Goal: Information Seeking & Learning: Learn about a topic

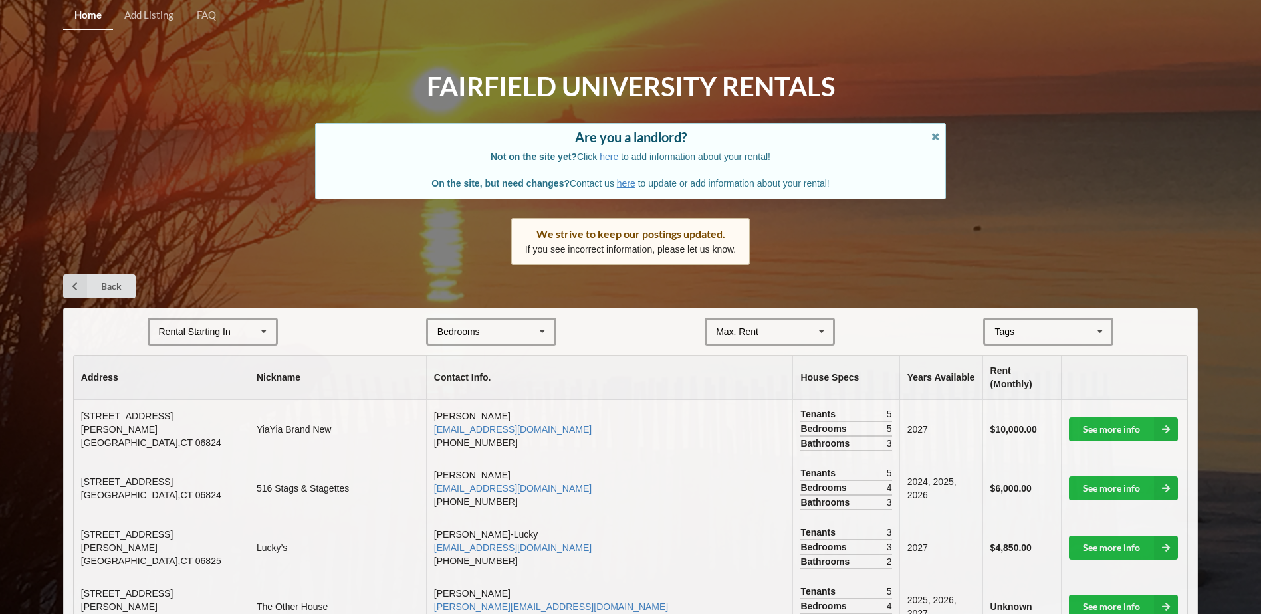
click at [269, 330] on icon at bounding box center [264, 332] width 20 height 25
click at [197, 426] on div "2028" at bounding box center [213, 429] width 126 height 25
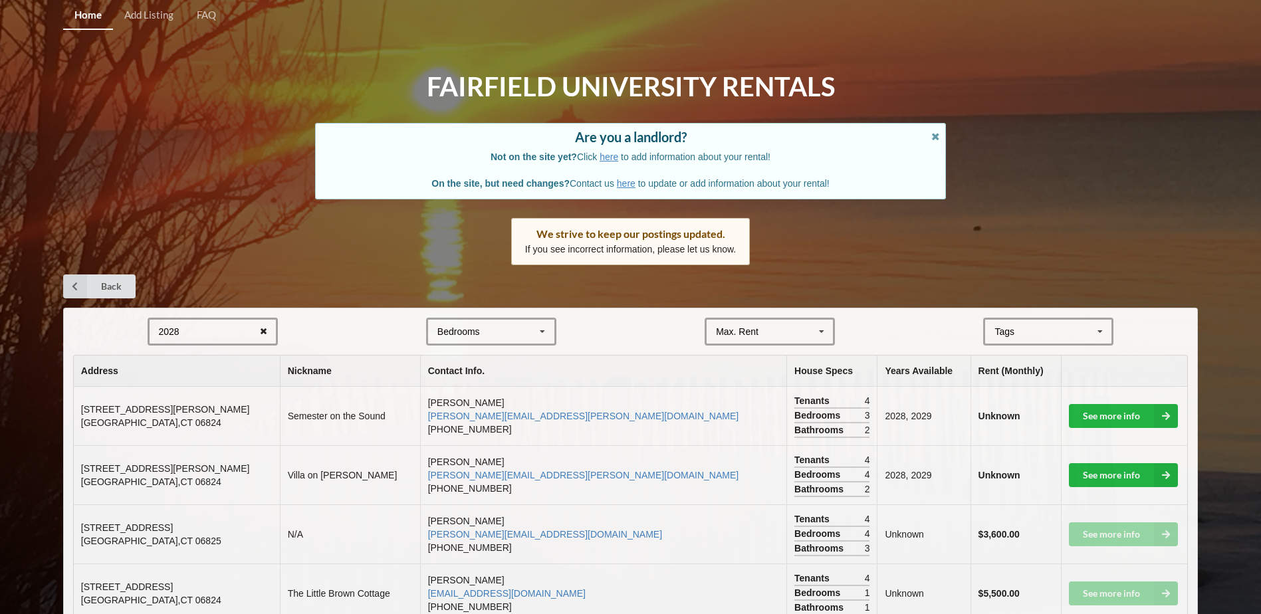
click at [261, 332] on icon at bounding box center [263, 332] width 21 height 25
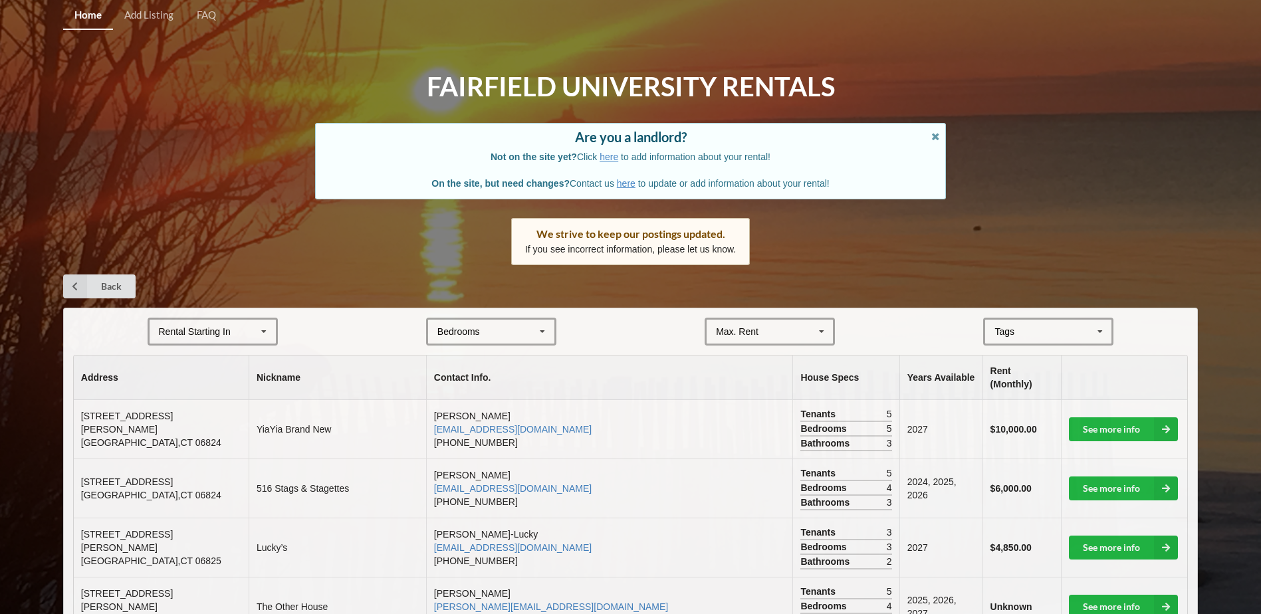
click at [261, 334] on icon at bounding box center [264, 332] width 20 height 25
click at [168, 382] on span "2026" at bounding box center [170, 381] width 21 height 11
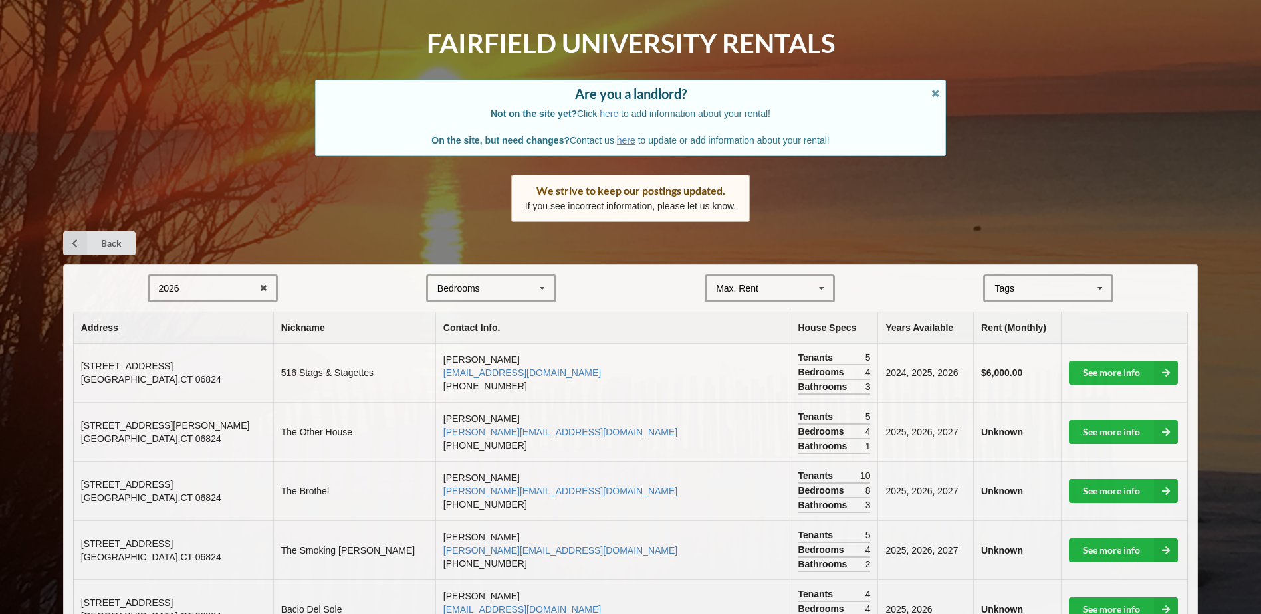
scroll to position [66, 0]
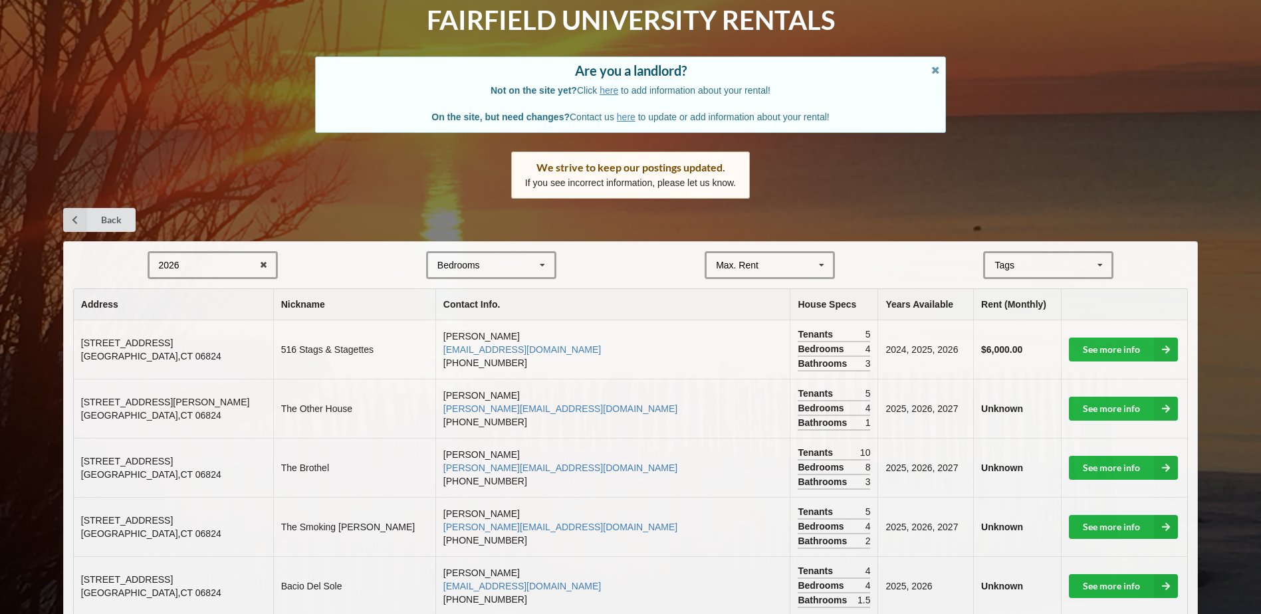
click at [541, 263] on icon at bounding box center [542, 265] width 20 height 25
click at [467, 322] on div "2" at bounding box center [491, 314] width 126 height 25
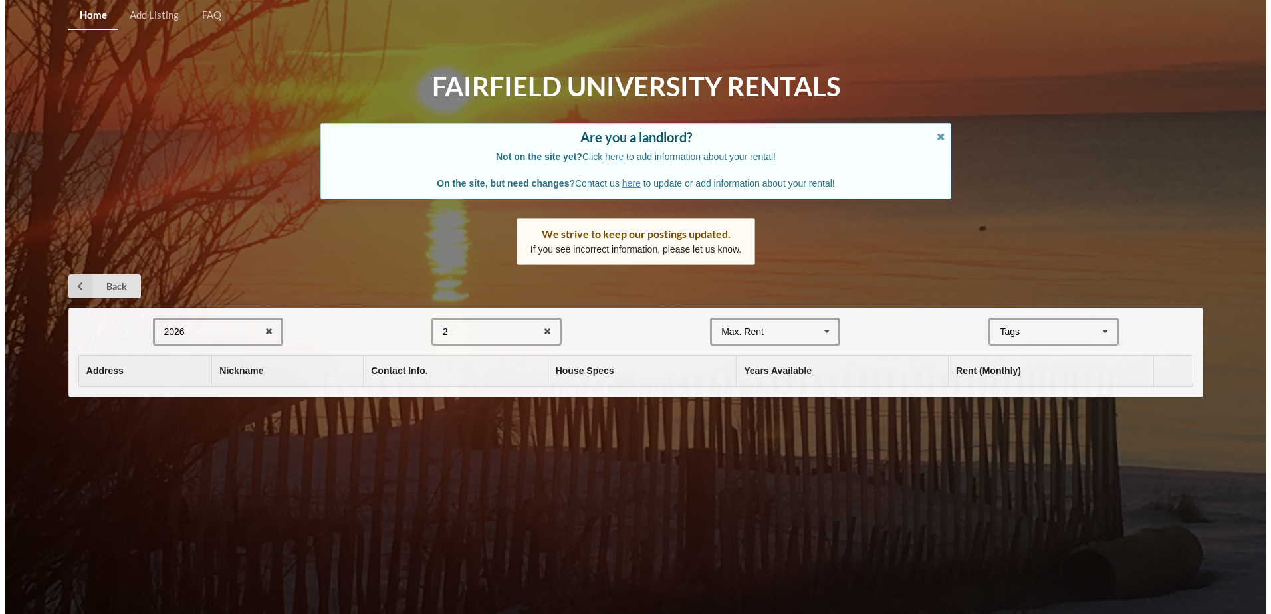
scroll to position [0, 0]
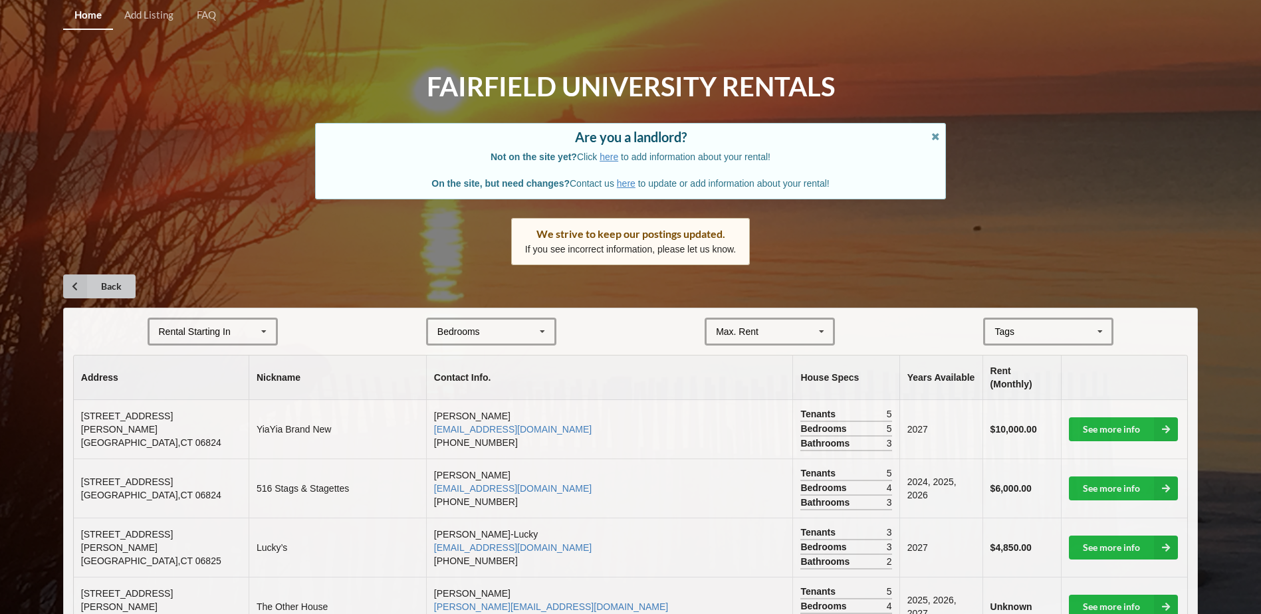
click at [69, 286] on icon at bounding box center [75, 286] width 24 height 24
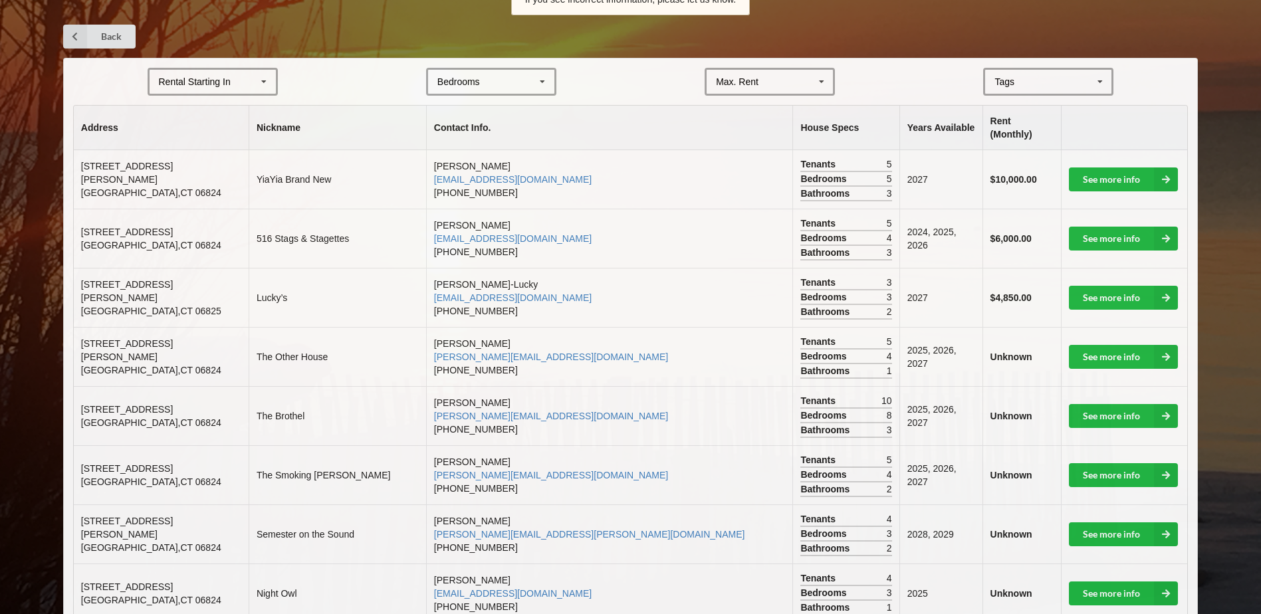
scroll to position [66, 0]
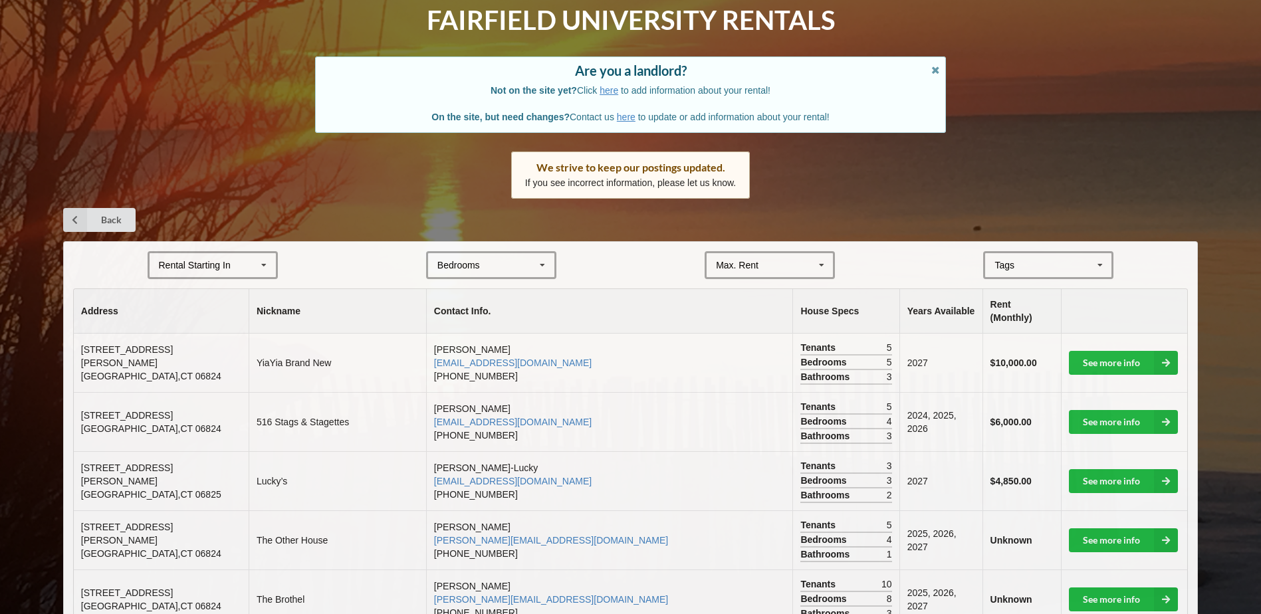
click at [822, 263] on icon at bounding box center [822, 265] width 20 height 25
click at [722, 266] on div "$4,000" at bounding box center [730, 265] width 29 height 9
click at [809, 265] on div "Max. Rent $4,000 $5,000 $6,000 $7,000 $8,000 $9,000 $10,000 $11,000 $12,000 $13…" at bounding box center [770, 265] width 130 height 28
click at [746, 288] on div "$4,000" at bounding box center [770, 289] width 126 height 25
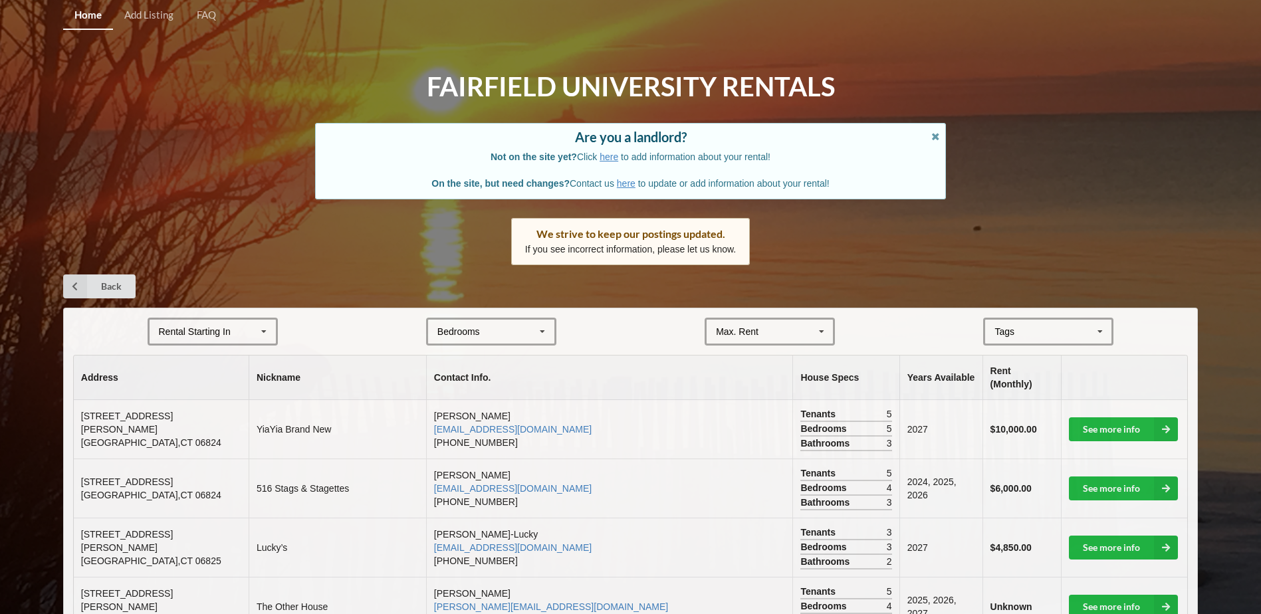
click at [258, 321] on icon at bounding box center [264, 332] width 20 height 25
click at [187, 403] on div "2027" at bounding box center [213, 405] width 126 height 25
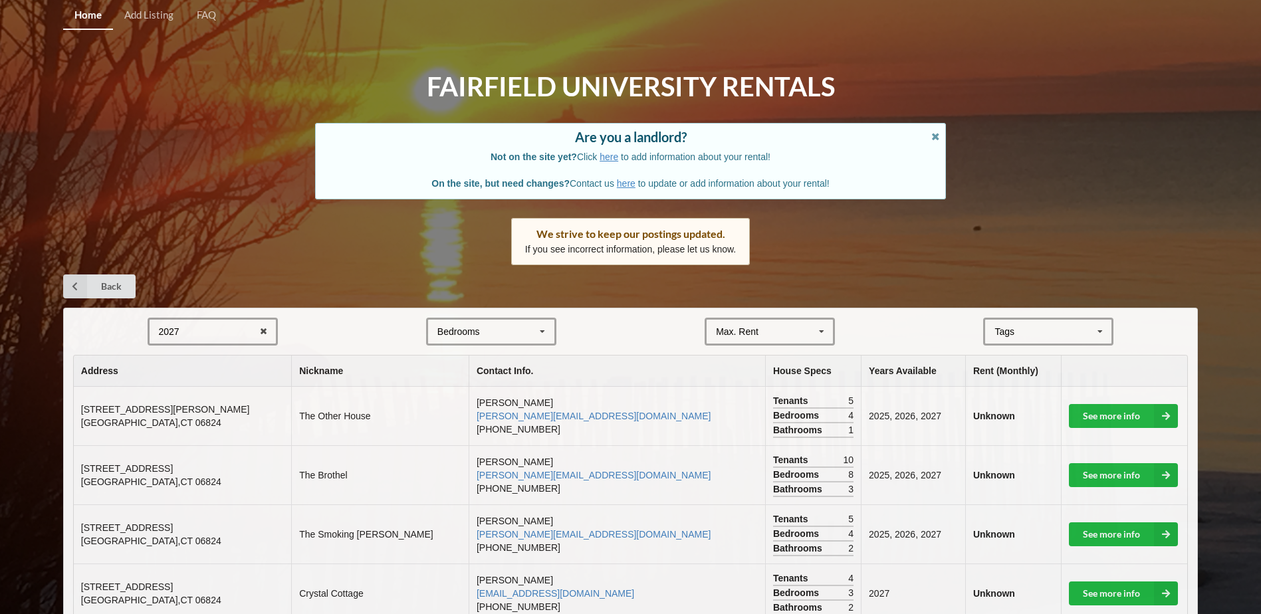
click at [536, 330] on icon at bounding box center [542, 332] width 20 height 25
click at [467, 381] on div "2" at bounding box center [491, 380] width 126 height 25
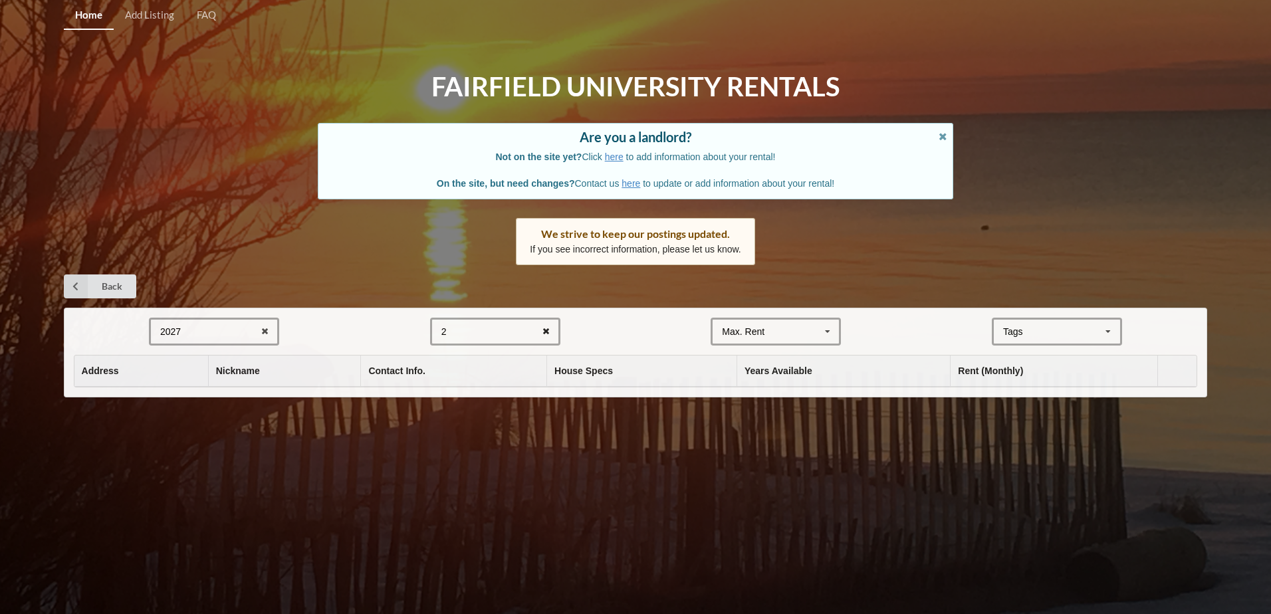
click at [545, 324] on icon at bounding box center [546, 332] width 21 height 25
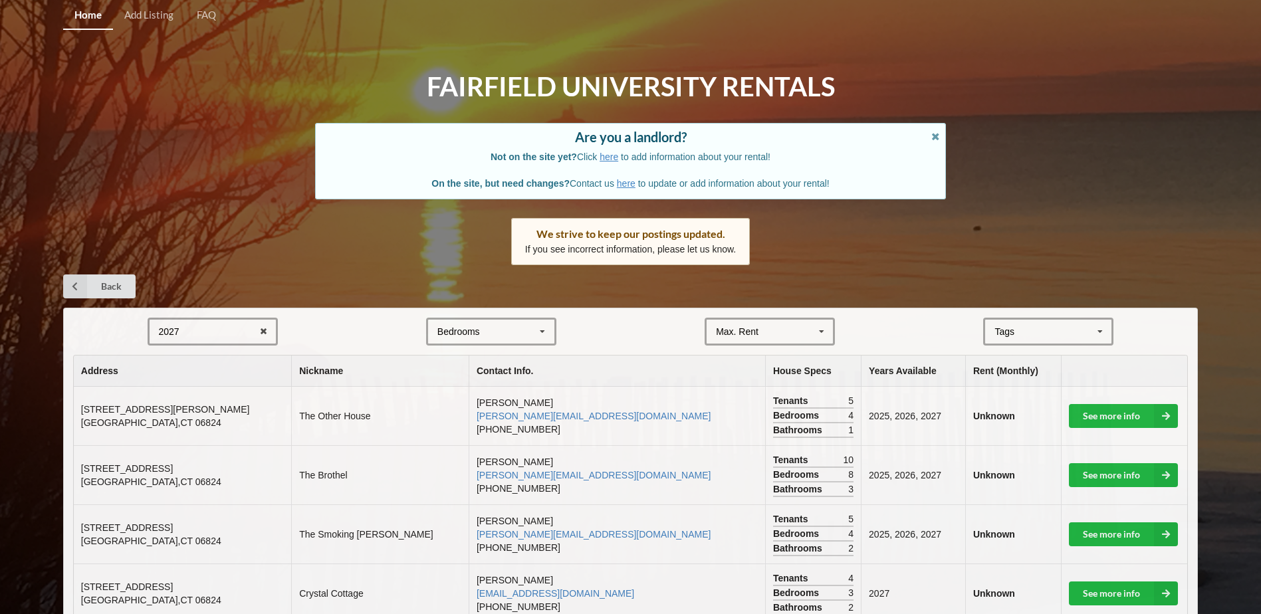
click at [540, 332] on icon at bounding box center [542, 332] width 20 height 25
click at [451, 403] on div "3" at bounding box center [491, 405] width 126 height 25
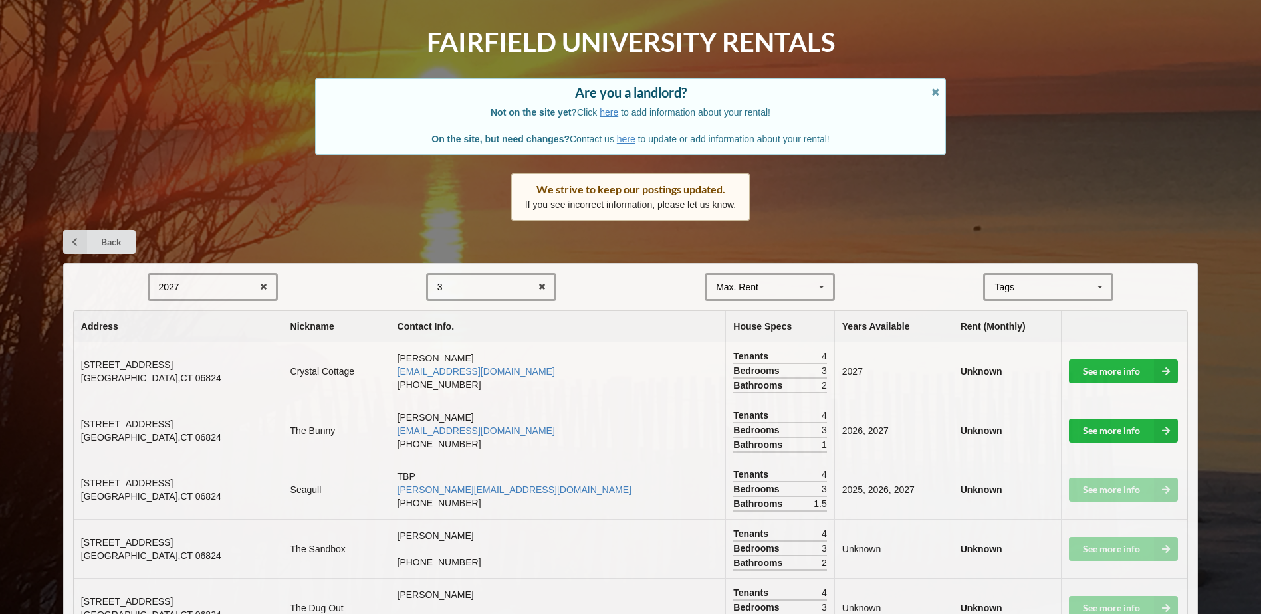
scroll to position [66, 0]
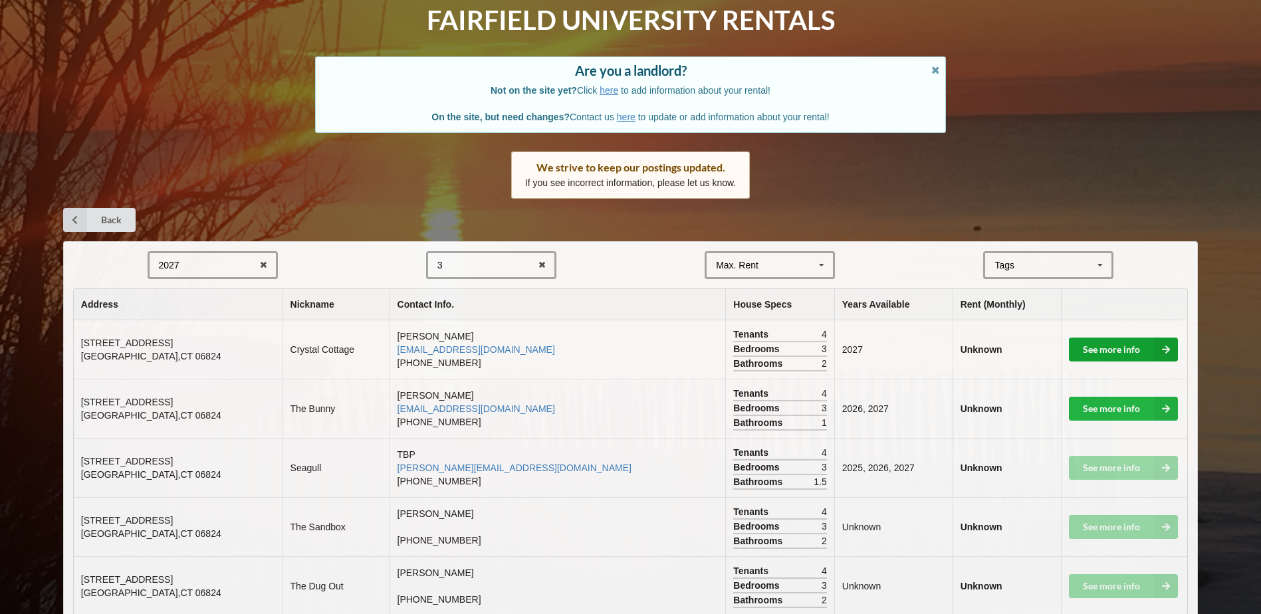
click at [1123, 343] on link "See more info" at bounding box center [1123, 350] width 109 height 24
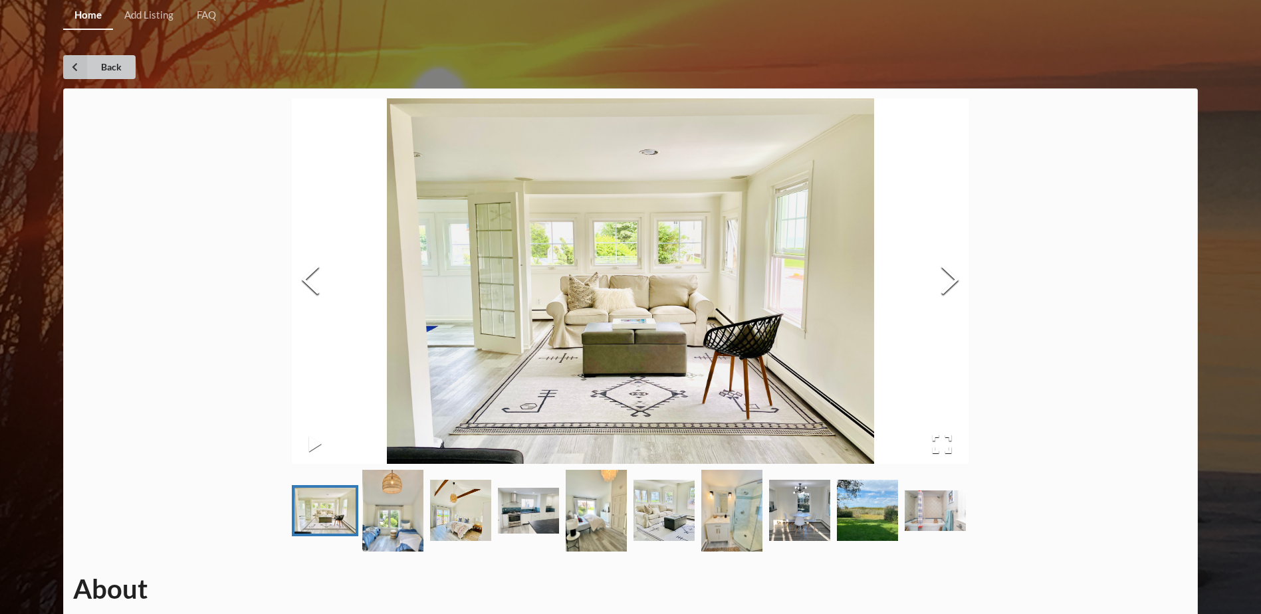
click at [80, 77] on icon at bounding box center [75, 67] width 24 height 24
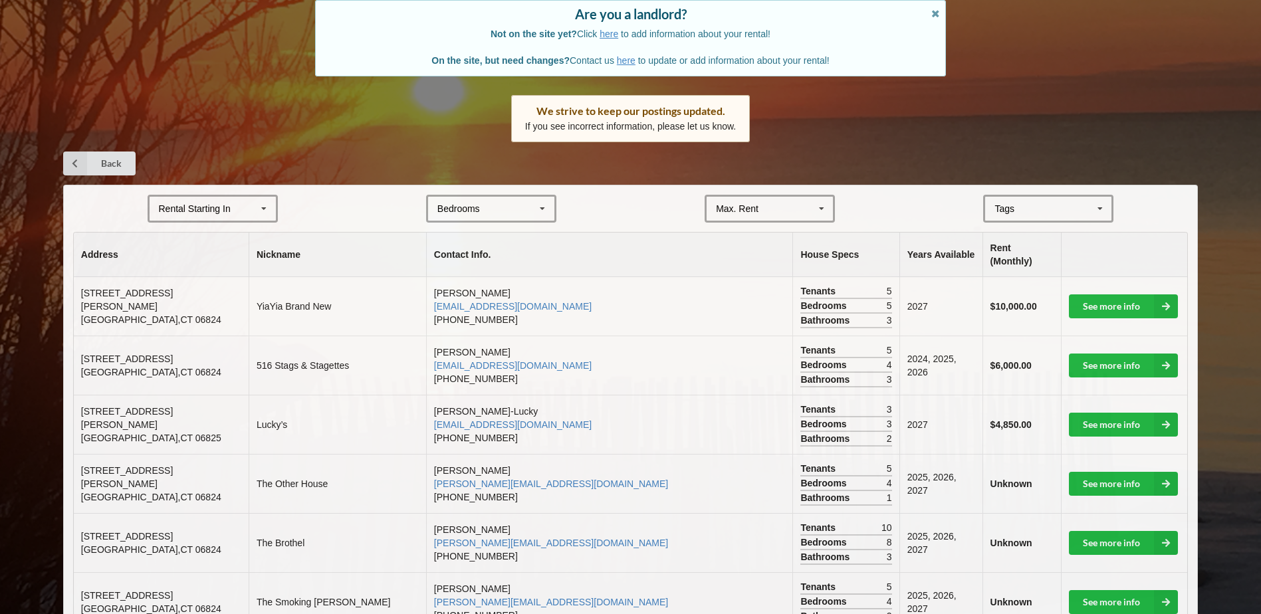
scroll to position [199, 0]
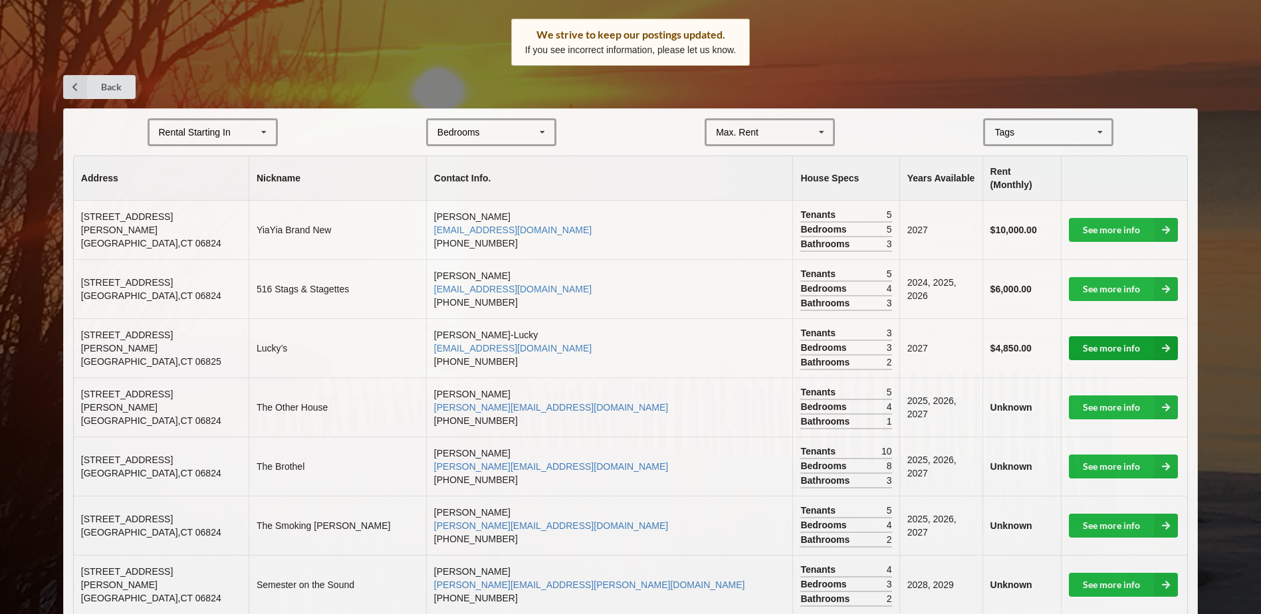
click at [1112, 337] on link "See more info" at bounding box center [1123, 348] width 109 height 24
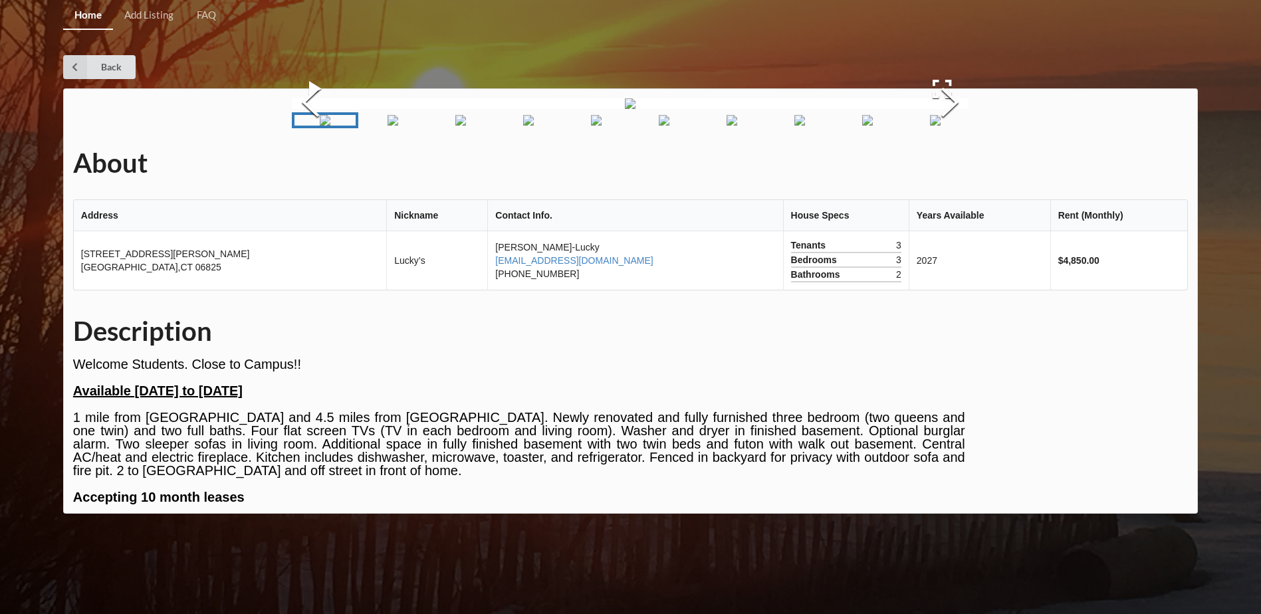
click at [387, 126] on img "Go to Slide 2" at bounding box center [392, 120] width 11 height 11
click at [455, 126] on img "Go to Slide 3" at bounding box center [460, 120] width 11 height 11
click at [523, 126] on img "Go to Slide 4" at bounding box center [528, 120] width 11 height 11
click at [591, 126] on img "Go to Slide 5" at bounding box center [596, 120] width 11 height 11
click at [659, 126] on img "Go to Slide 6" at bounding box center [664, 120] width 11 height 11
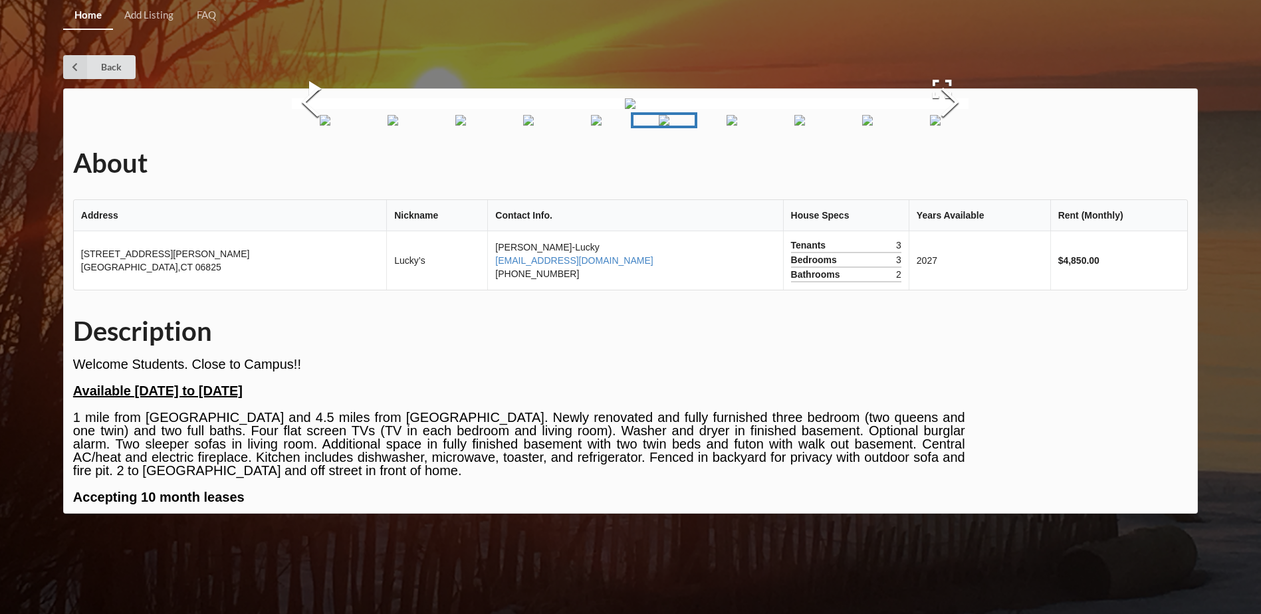
click at [728, 126] on img "Go to Slide 7" at bounding box center [731, 120] width 11 height 11
click at [801, 126] on img "Go to Slide 8" at bounding box center [799, 120] width 11 height 11
click at [873, 126] on img "Go to Slide 9" at bounding box center [867, 120] width 11 height 11
click at [940, 126] on img "Go to Slide 10" at bounding box center [935, 120] width 11 height 11
